Goal: Task Accomplishment & Management: Use online tool/utility

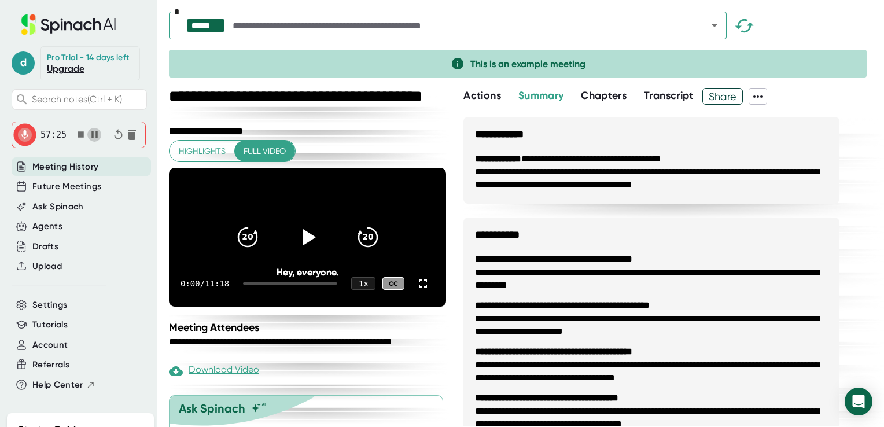
click at [94, 133] on icon "button" at bounding box center [94, 134] width 6 height 7
click at [93, 136] on icon "button" at bounding box center [96, 134] width 6 height 7
click at [93, 133] on icon "button" at bounding box center [94, 134] width 6 height 7
click at [77, 133] on icon "button" at bounding box center [80, 134] width 6 height 6
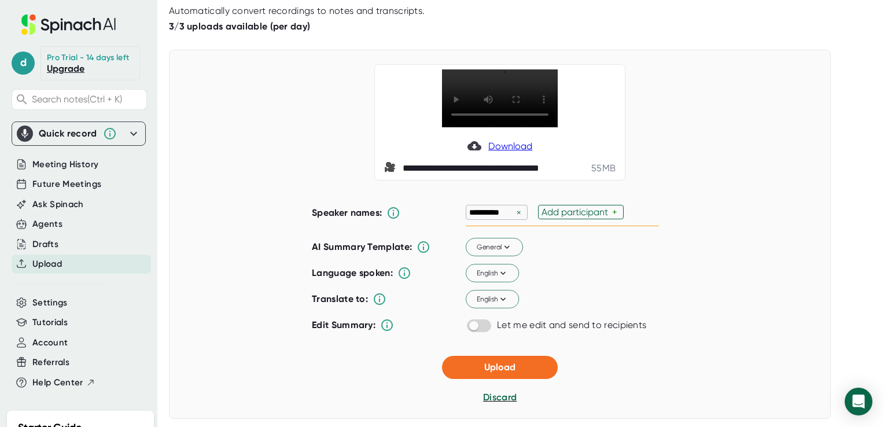
scroll to position [29, 0]
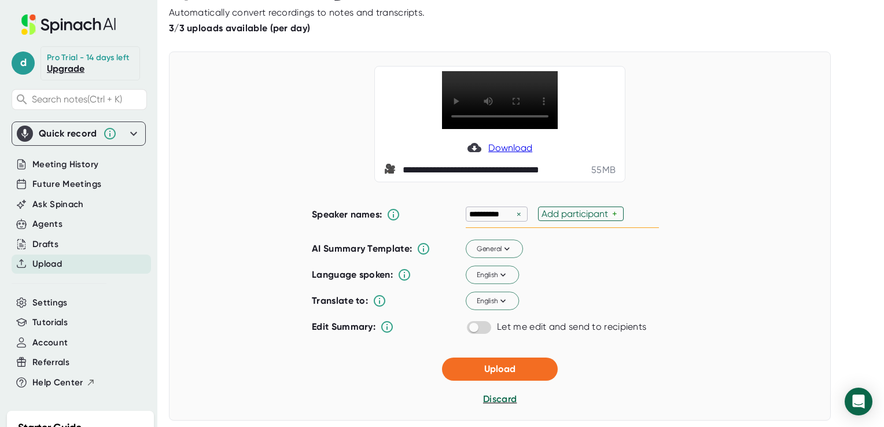
click at [513, 153] on span "Download" at bounding box center [510, 147] width 44 height 11
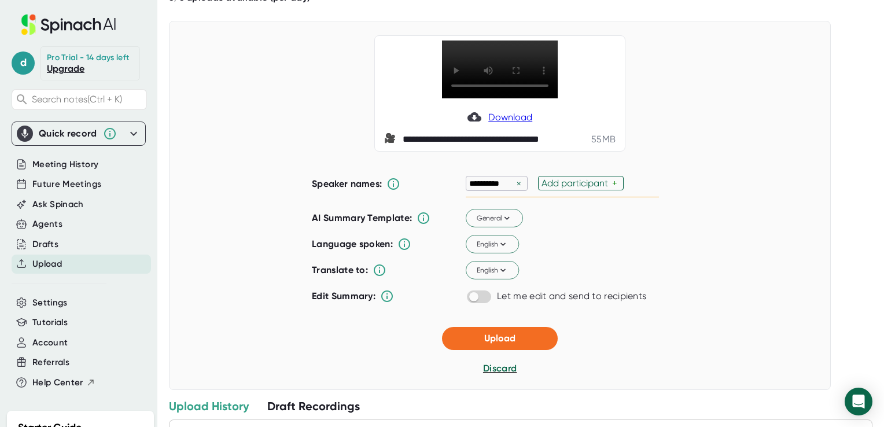
scroll to position [62, 0]
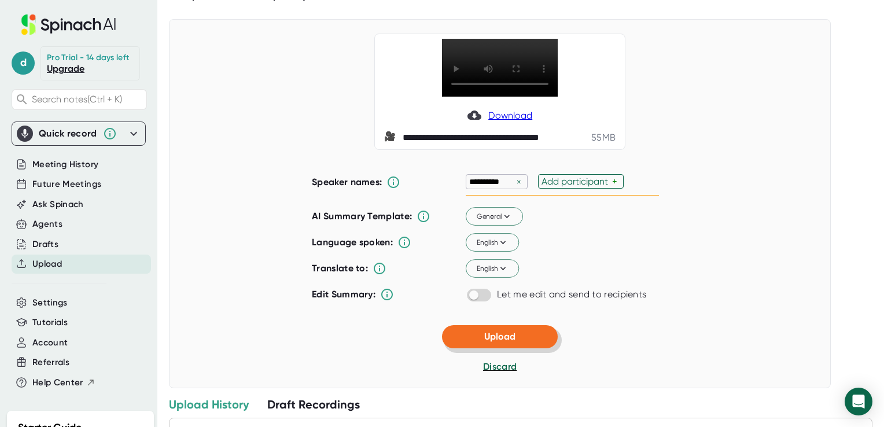
click at [494, 348] on button "Upload" at bounding box center [500, 336] width 116 height 23
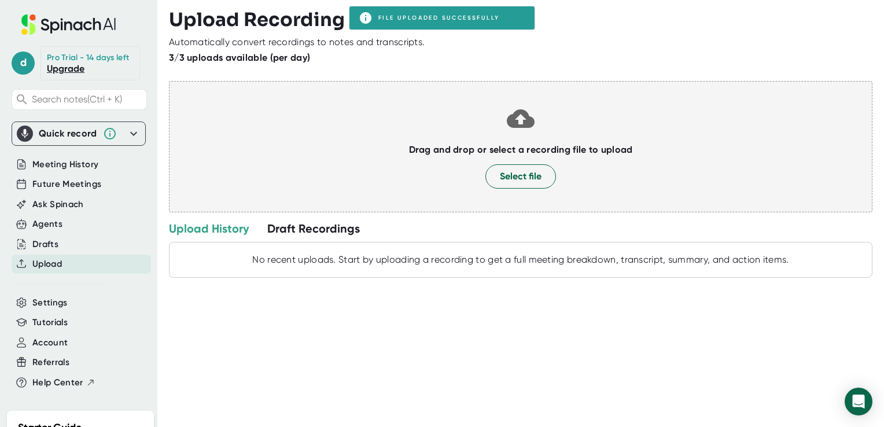
scroll to position [0, 0]
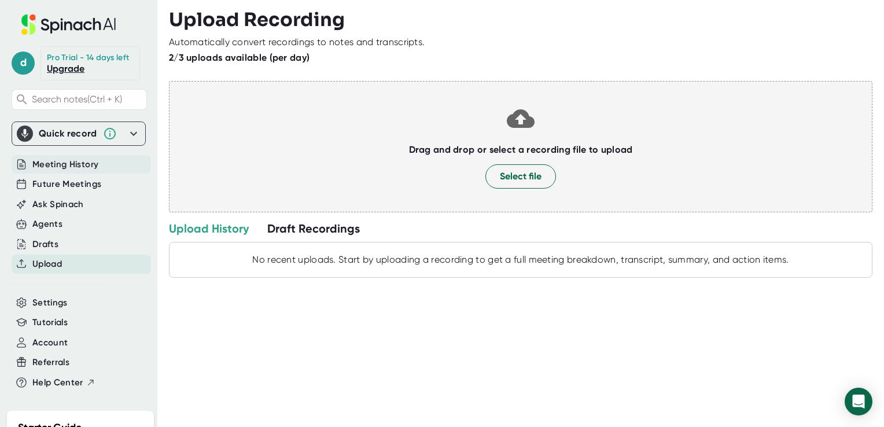
click at [76, 165] on span "Meeting History" at bounding box center [65, 164] width 66 height 13
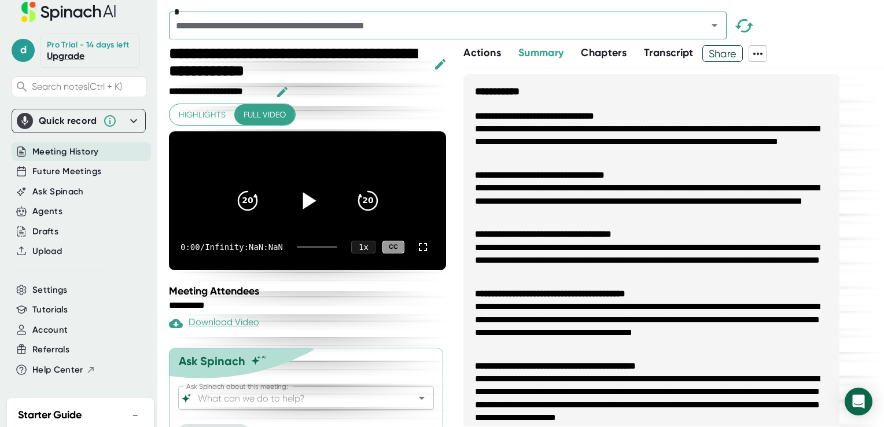
click at [307, 192] on icon at bounding box center [308, 200] width 13 height 17
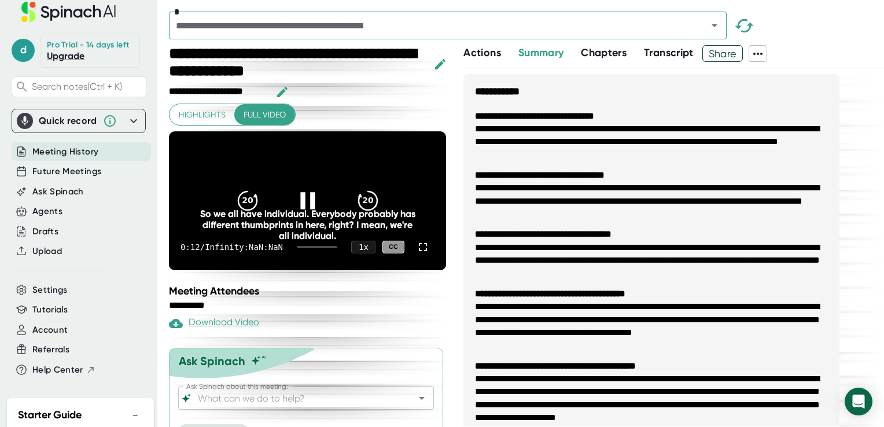
click at [308, 208] on div "So we all have individual. Everybody probably has different thumbprints in here…" at bounding box center [308, 224] width 222 height 33
click at [305, 208] on div "So we all have individual. Everybody probably has different thumbprints in here…" at bounding box center [308, 224] width 222 height 33
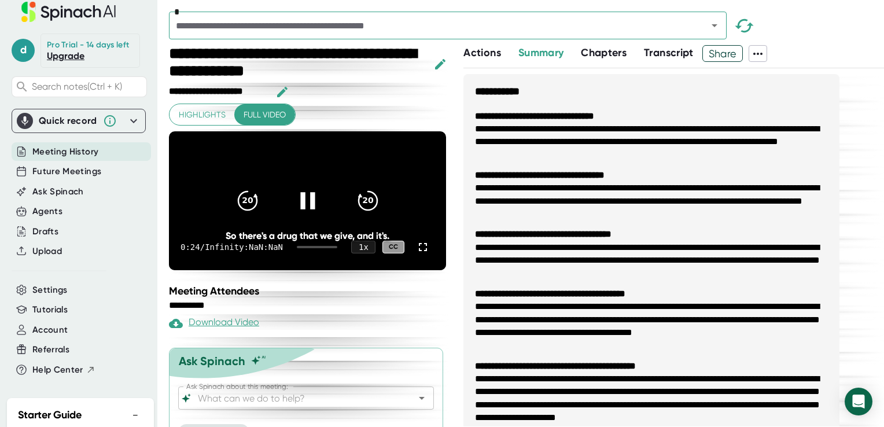
click at [302, 192] on icon at bounding box center [307, 200] width 14 height 17
click at [607, 53] on span "Chapters" at bounding box center [604, 52] width 46 height 13
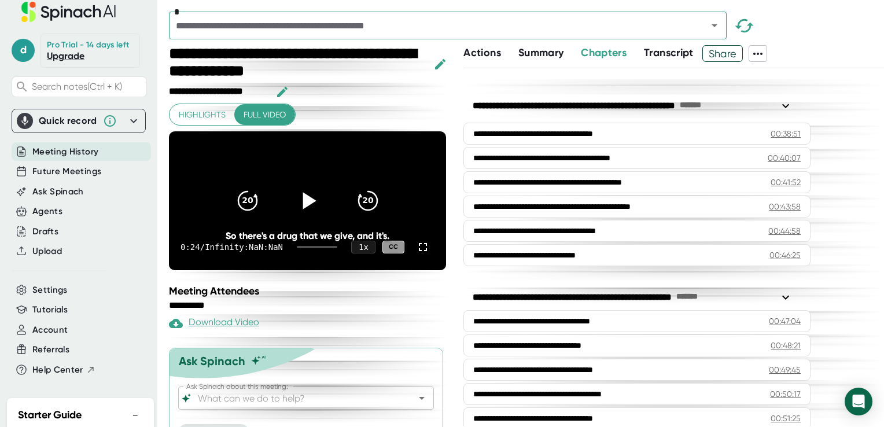
scroll to position [1471, 0]
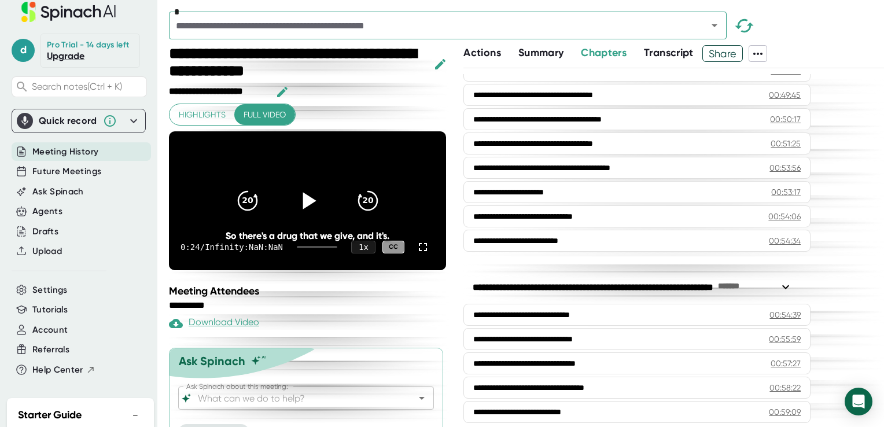
click at [663, 54] on span "Transcript" at bounding box center [669, 52] width 50 height 13
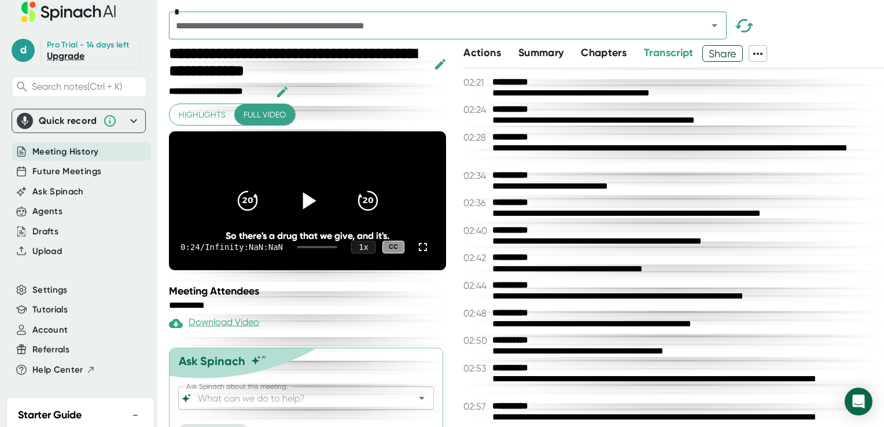
scroll to position [979, 0]
